Goal: Find specific page/section: Find specific page/section

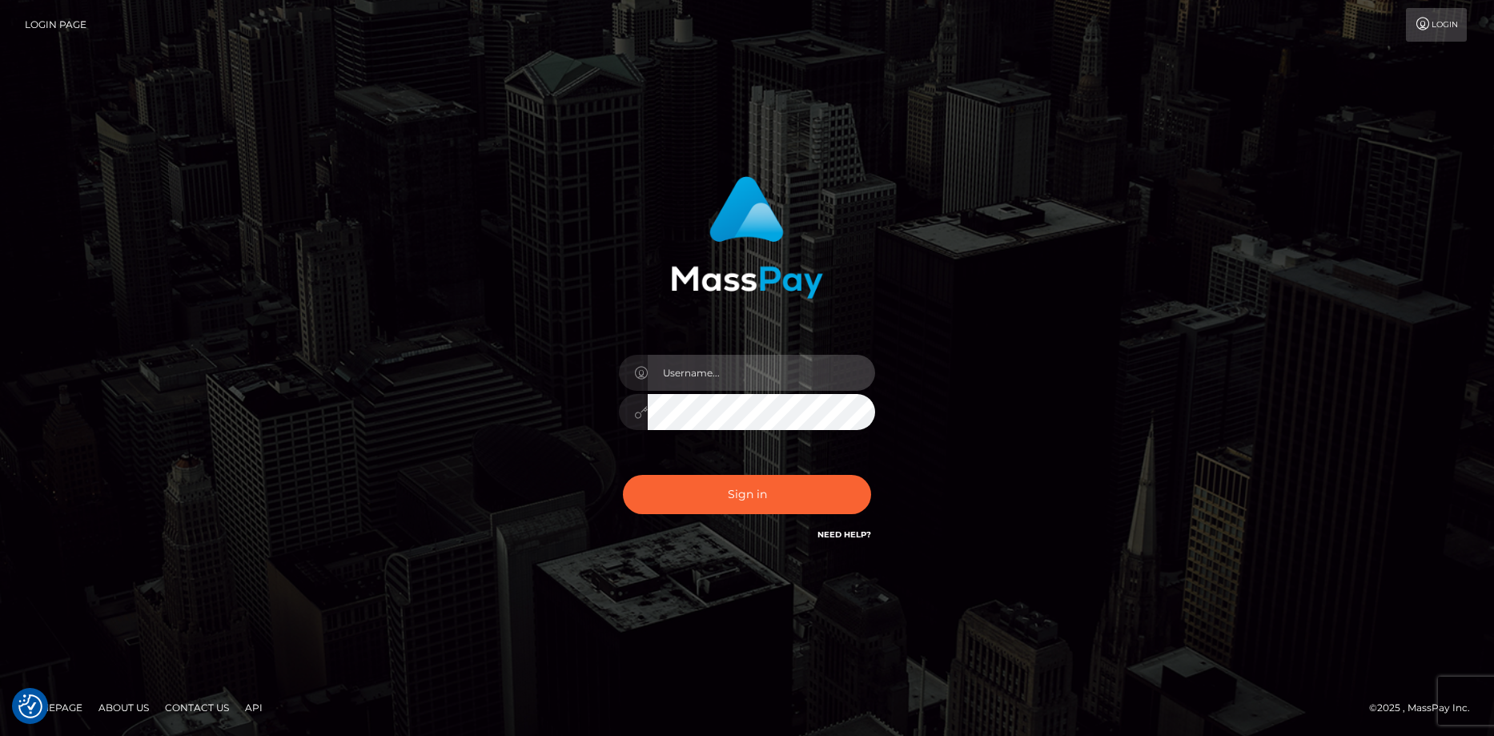
type input "[PERSON_NAME]"
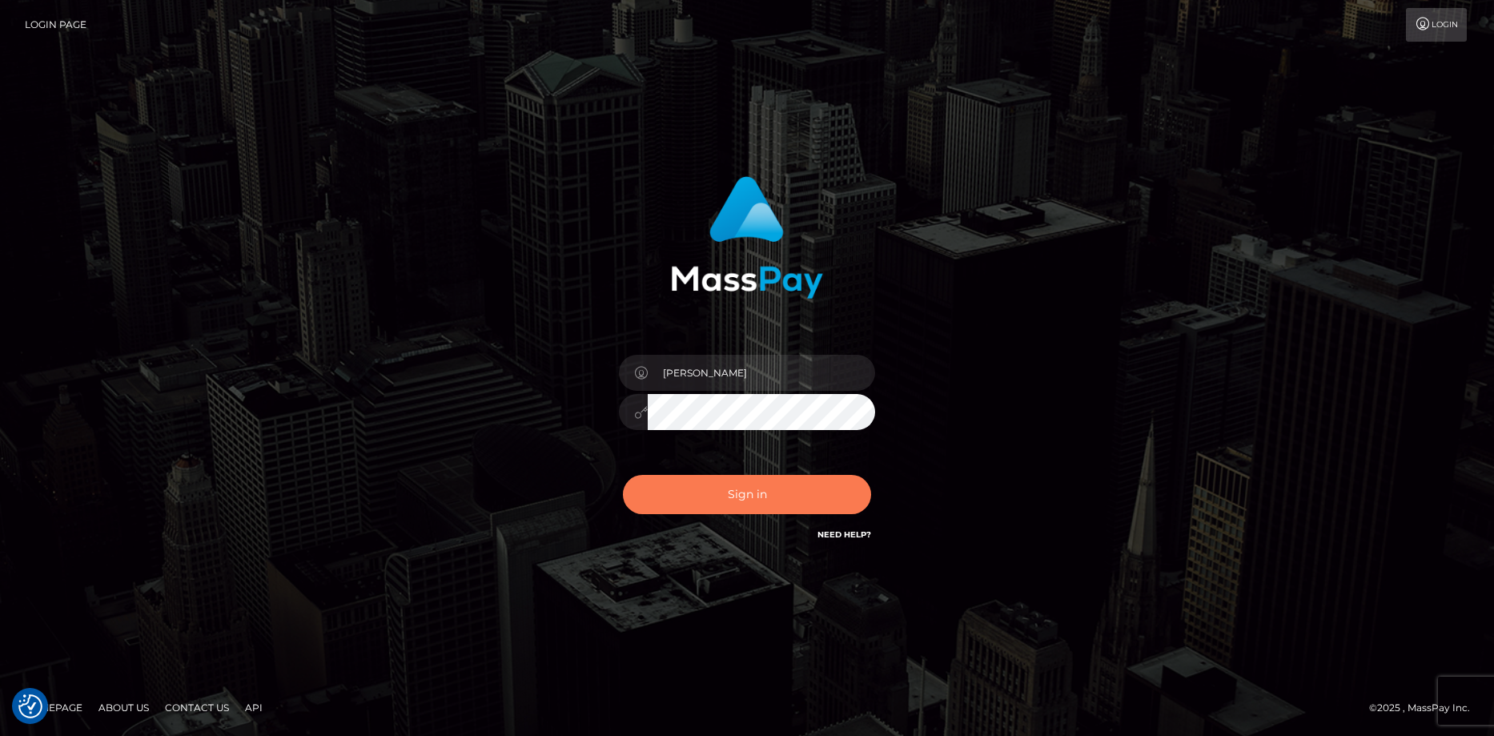
click at [648, 475] on button "Sign in" at bounding box center [747, 494] width 248 height 39
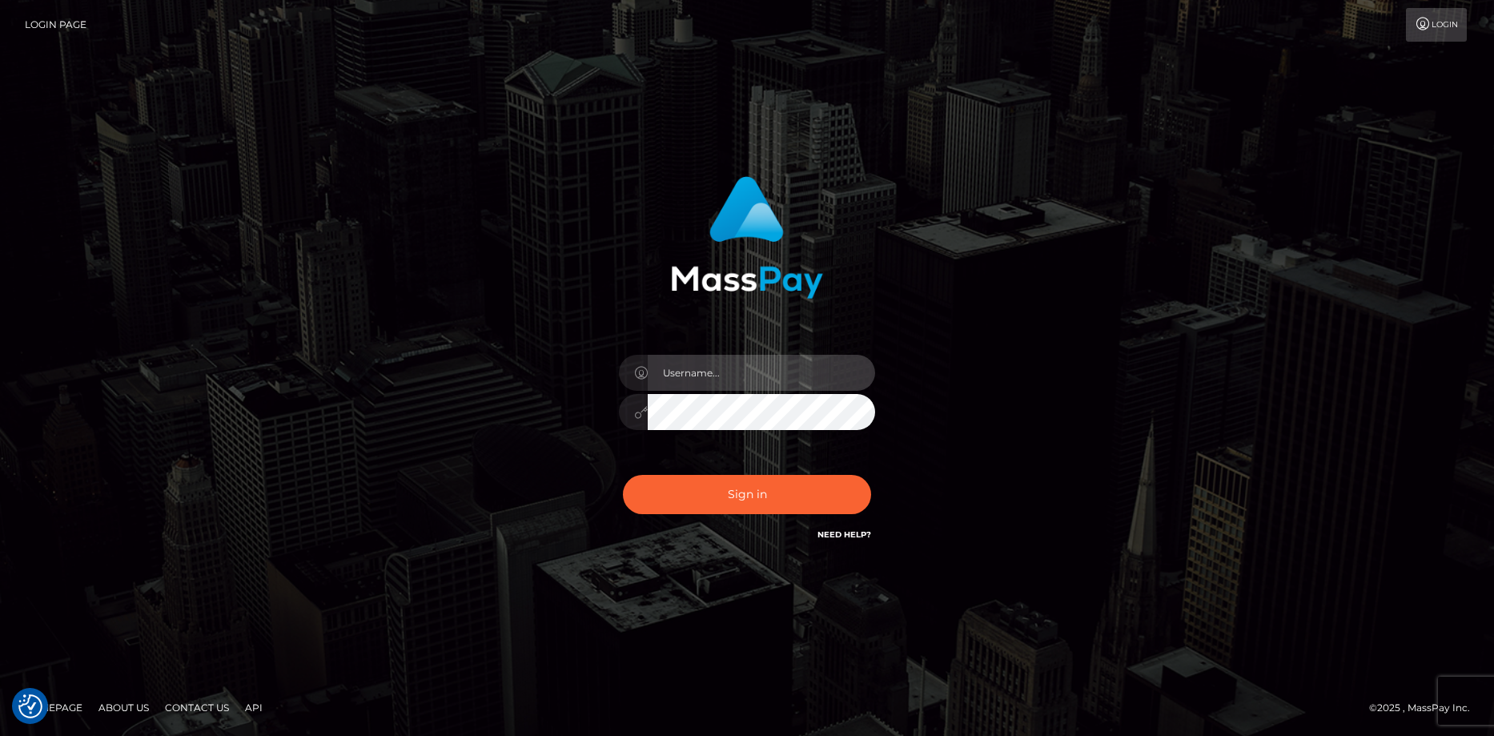
type input "[PERSON_NAME]"
click at [673, 472] on div "Sign in Need Help?" at bounding box center [747, 500] width 280 height 71
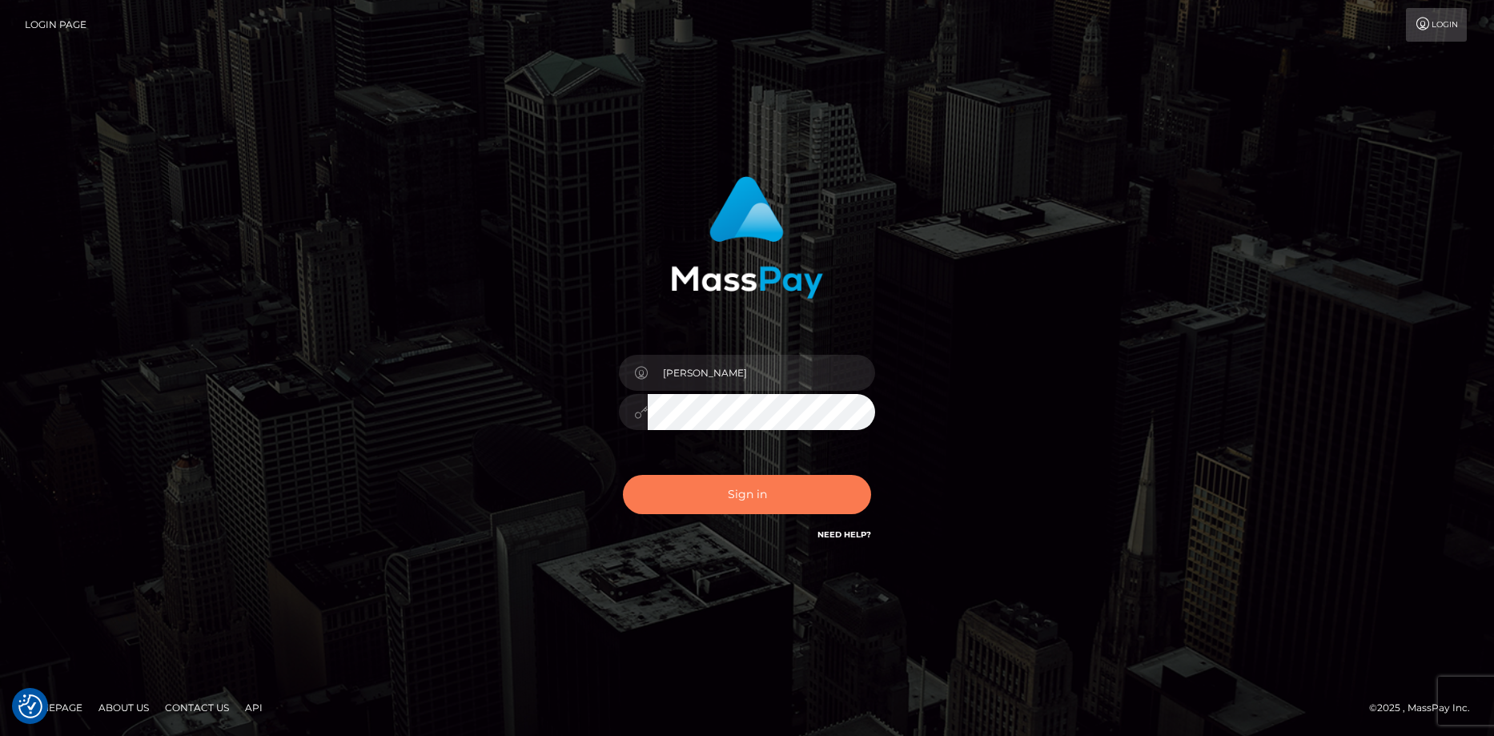
click at [690, 498] on button "Sign in" at bounding box center [747, 494] width 248 height 39
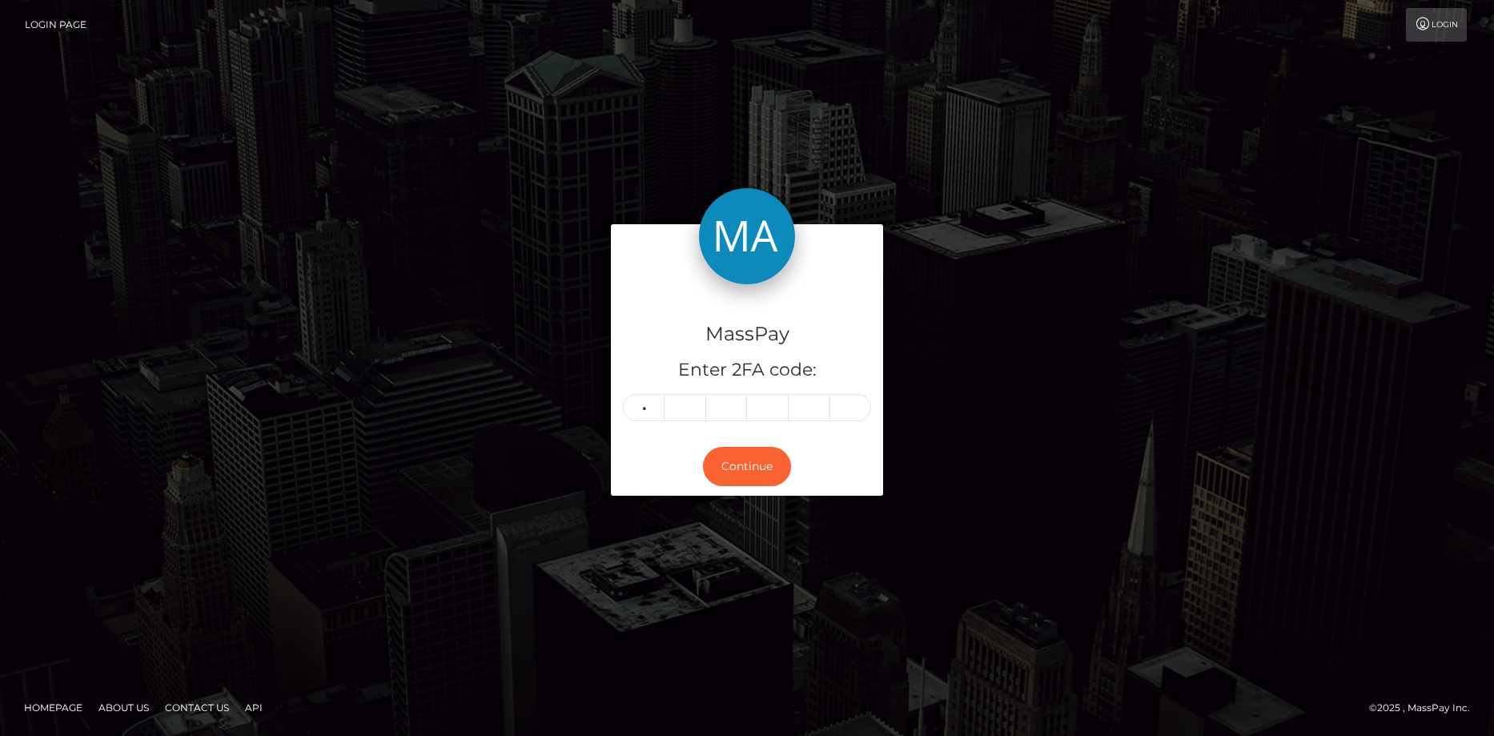
type input "3"
type input "6"
type input "8"
type input "9"
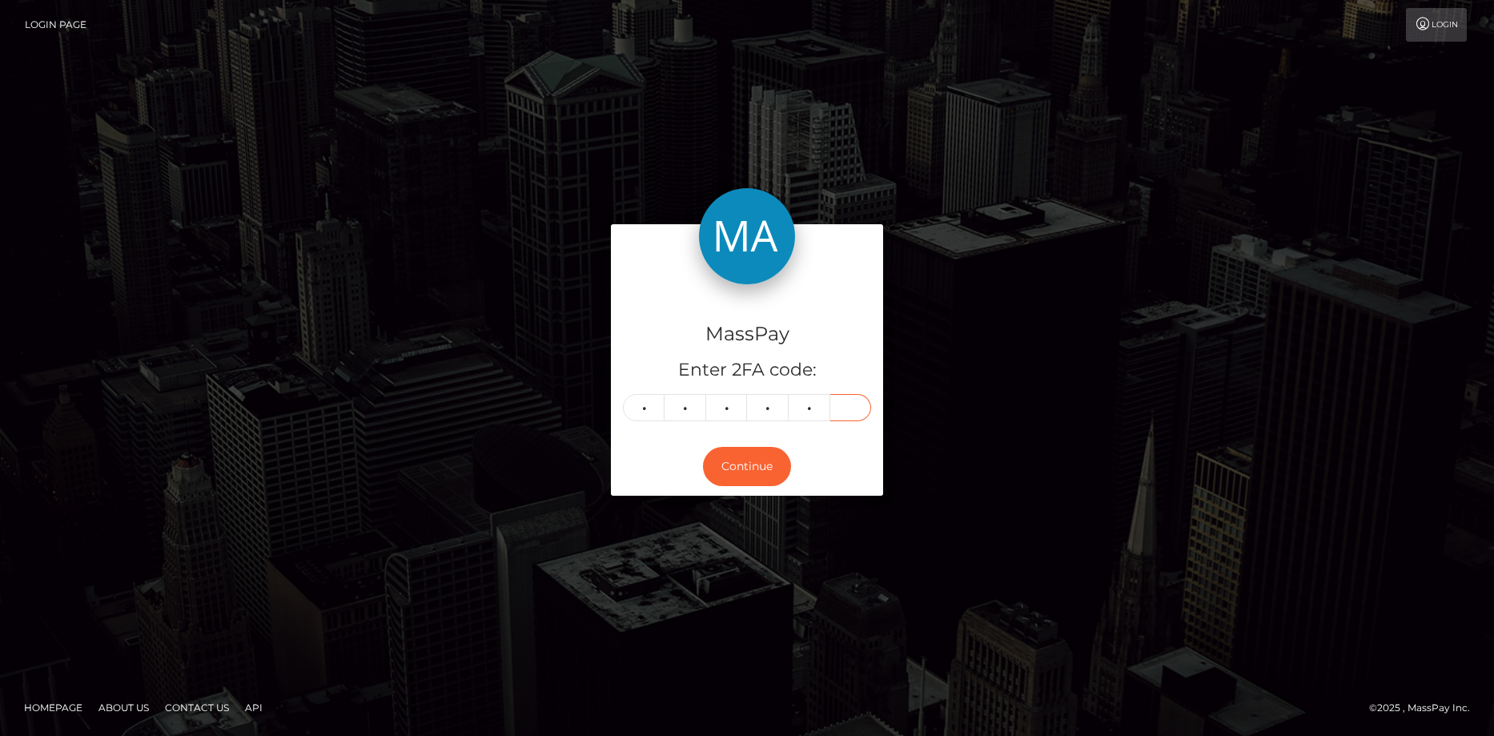
type input "3"
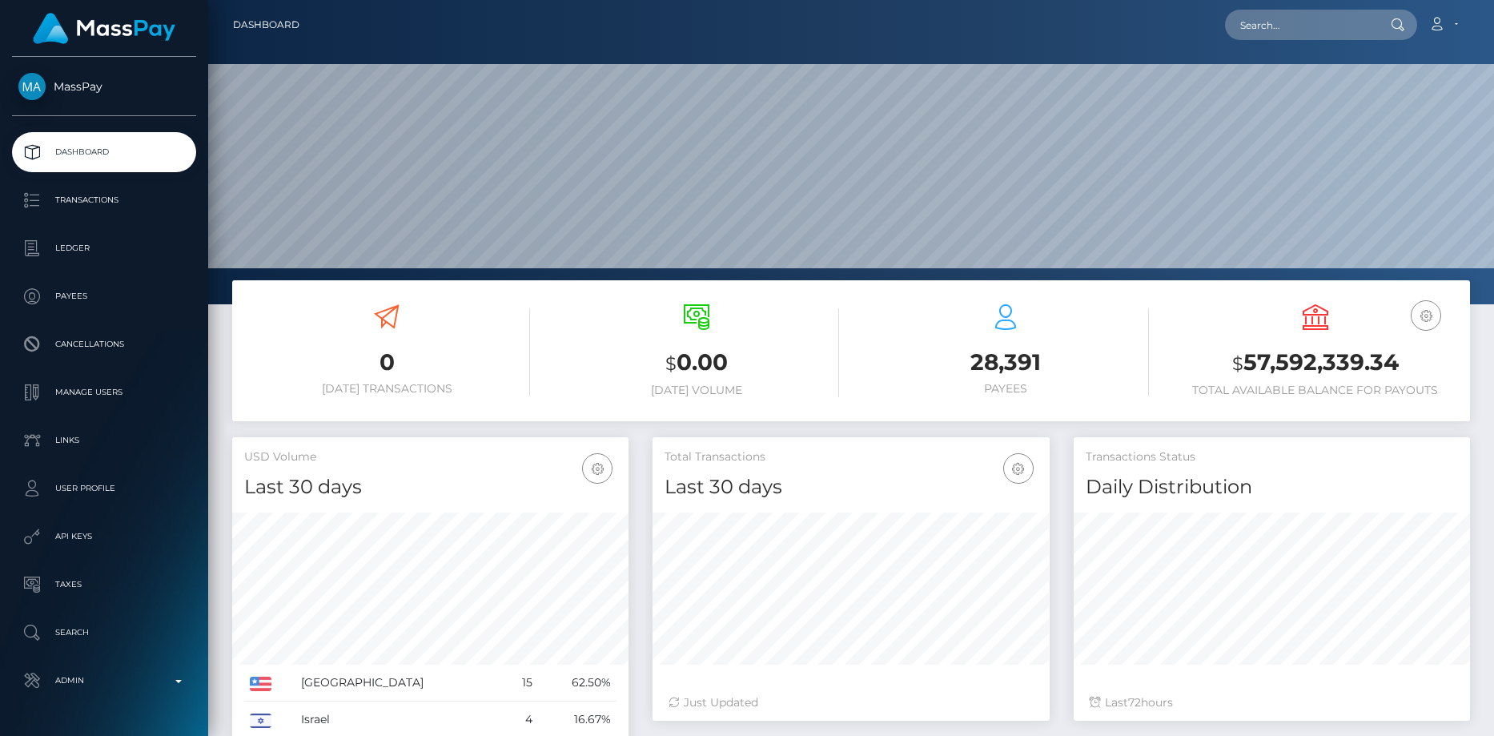
scroll to position [284, 397]
click at [1241, 22] on input "text" at bounding box center [1300, 25] width 150 height 30
paste input "1335264066"
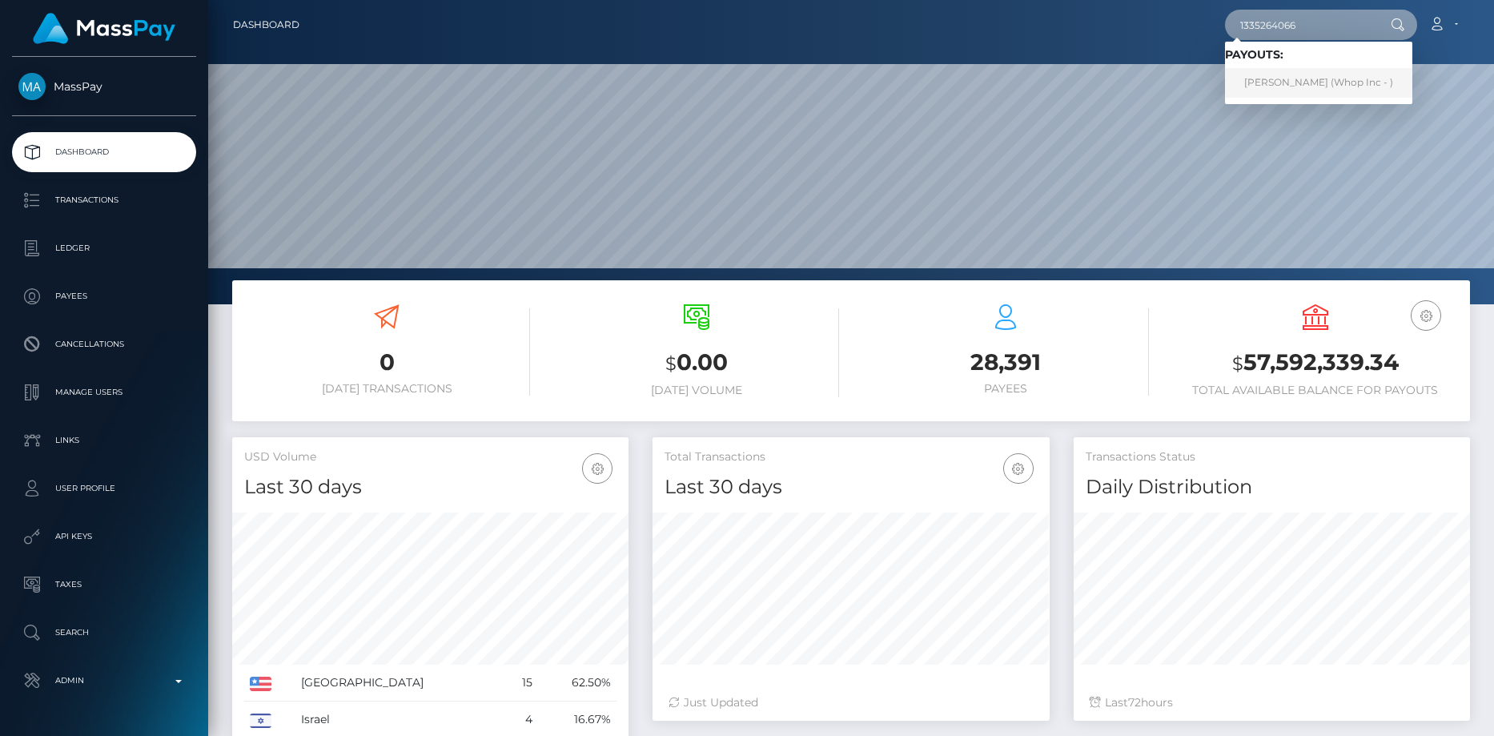
type input "1335264066"
click at [1298, 78] on link "SOLANO CORRAL (Whop Inc - )" at bounding box center [1318, 83] width 187 height 30
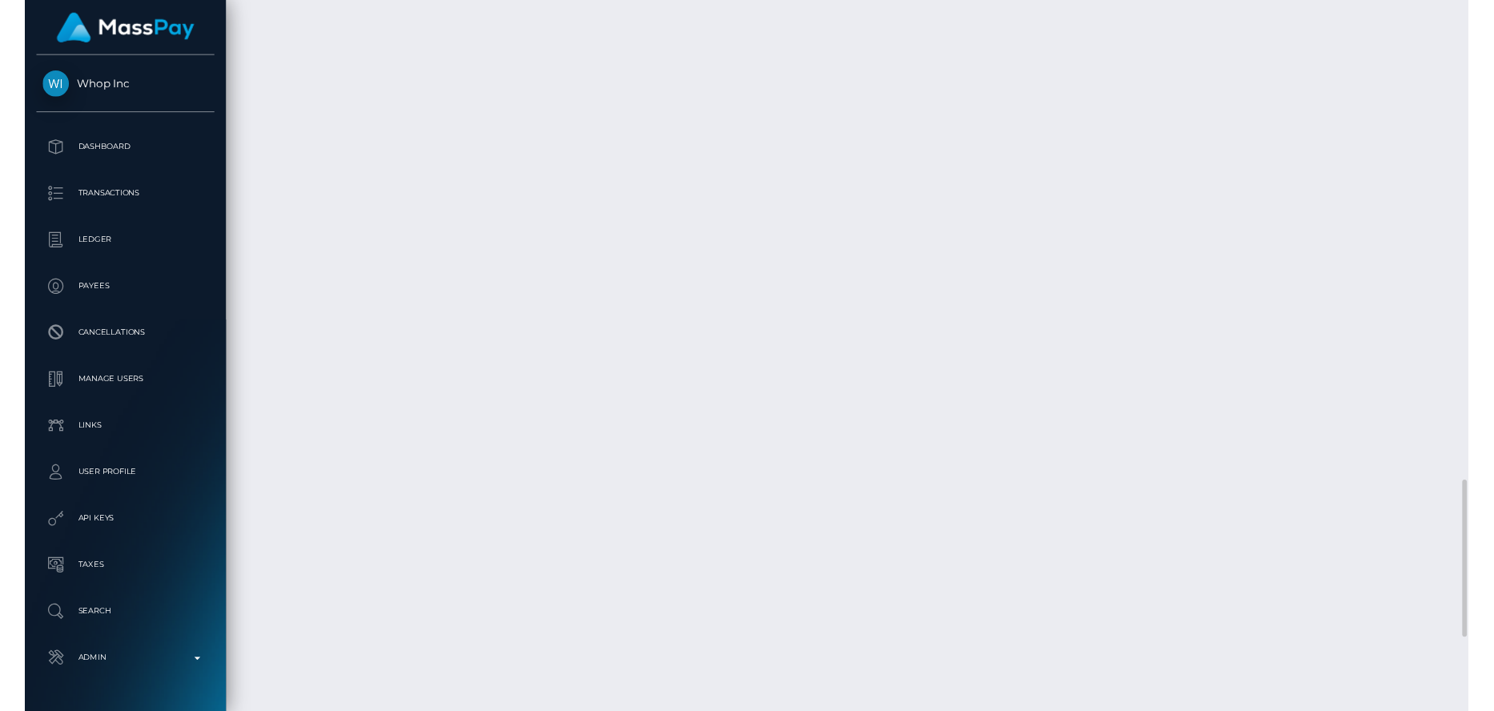
scroll to position [2586, 0]
